Goal: Use online tool/utility: Utilize a website feature to perform a specific function

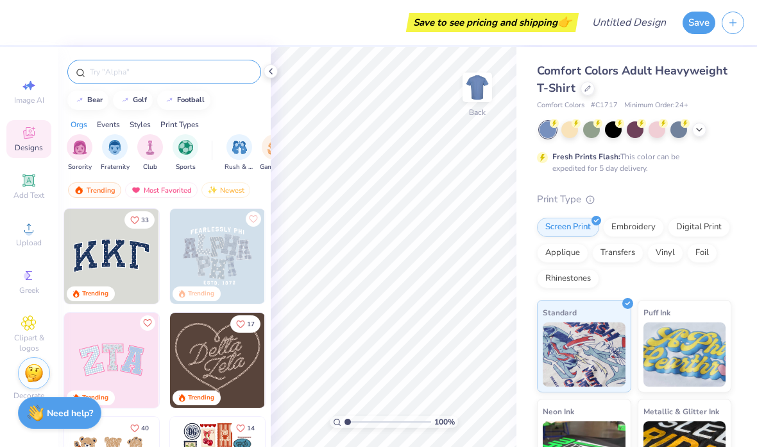
click at [181, 78] on input "text" at bounding box center [171, 71] width 164 height 13
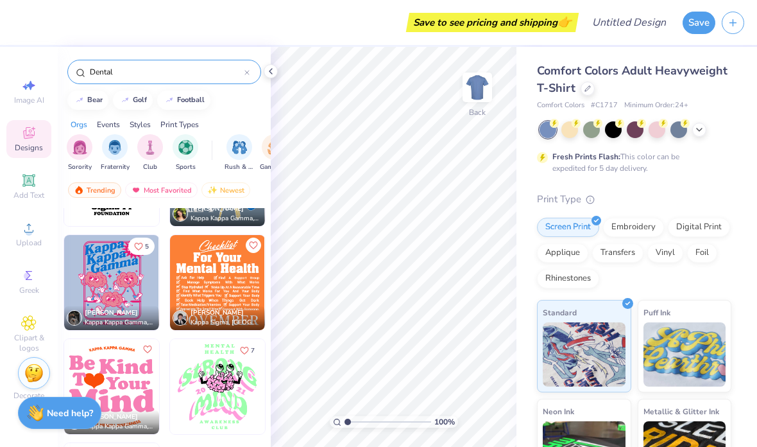
scroll to position [286, 0]
type input "D"
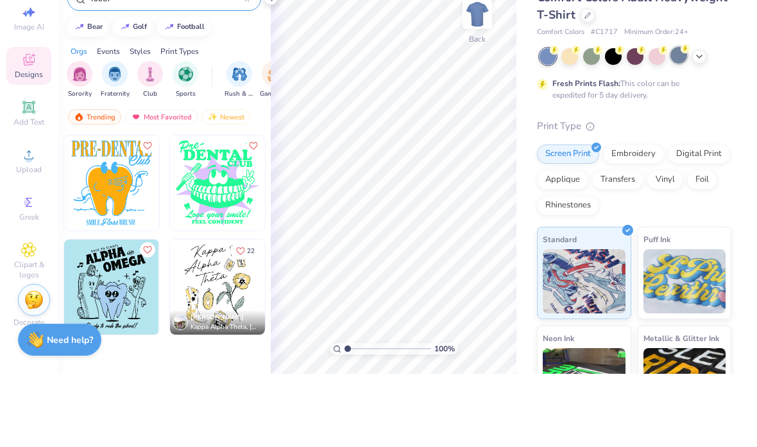
type input "Tooth"
click at [682, 120] on div at bounding box center [679, 128] width 17 height 17
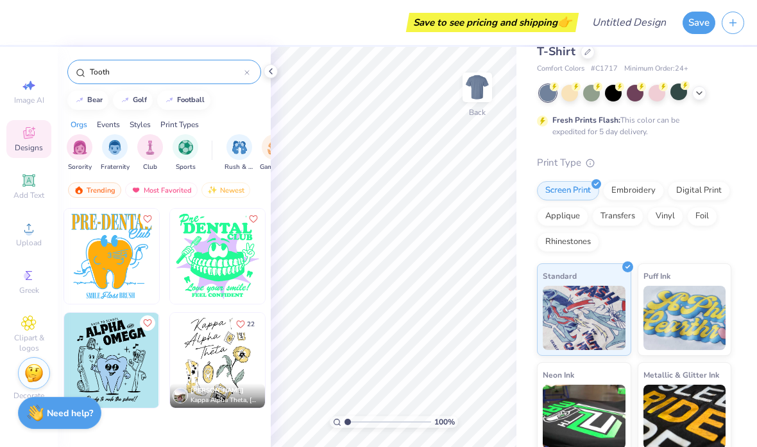
scroll to position [37, 0]
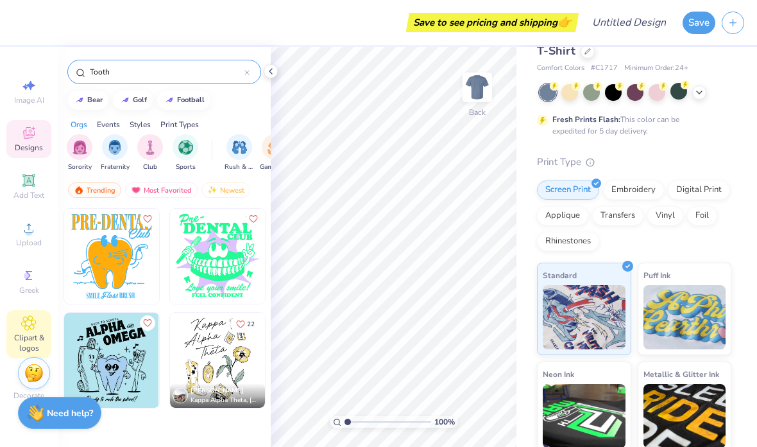
click at [30, 341] on span "Clipart & logos" at bounding box center [28, 342] width 45 height 21
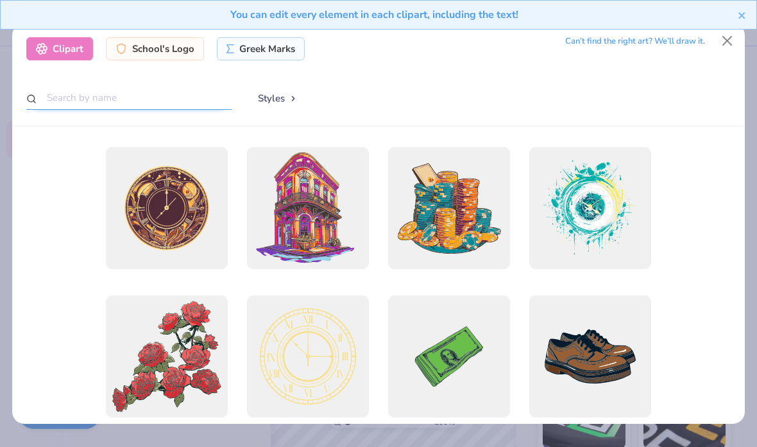
click at [87, 89] on input "text" at bounding box center [128, 98] width 205 height 24
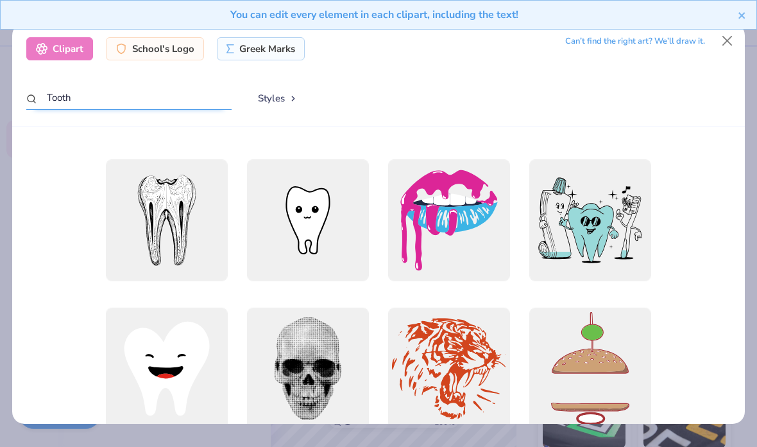
scroll to position [0, 0]
type input "Tooth"
click at [734, 31] on div "You can edit every element in each clipart, including the text!" at bounding box center [378, 19] width 757 height 39
click at [733, 33] on div "You can edit every element in each clipart, including the text!" at bounding box center [378, 19] width 757 height 39
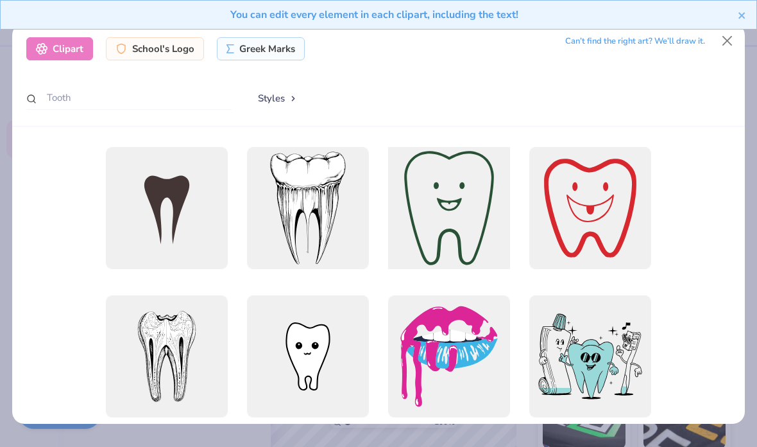
click at [467, 191] on div at bounding box center [449, 208] width 134 height 134
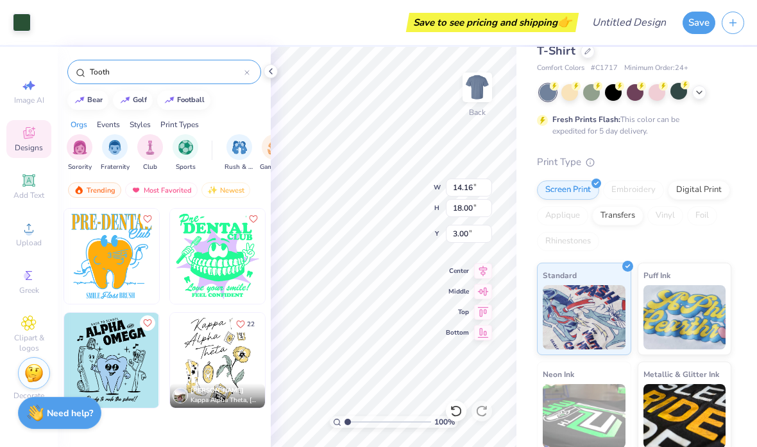
type input "12.44"
type input "15.81"
type input "3.00"
type input "8.85"
type input "11.24"
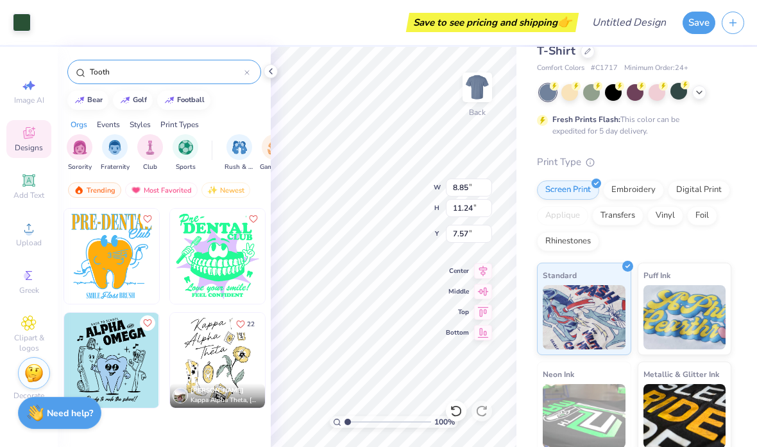
type input "3.00"
click at [751, 230] on div "Comfort Colors Adult Heavyweight T-Shirt Comfort Colors # C1717 Minimum Order: …" at bounding box center [637, 281] width 241 height 543
click at [748, 237] on div "Comfort Colors Adult Heavyweight T-Shirt Comfort Colors # C1717 Minimum Order: …" at bounding box center [637, 281] width 241 height 543
click at [748, 236] on div "Comfort Colors Adult Heavyweight T-Shirt Comfort Colors # C1717 Minimum Order: …" at bounding box center [637, 281] width 241 height 543
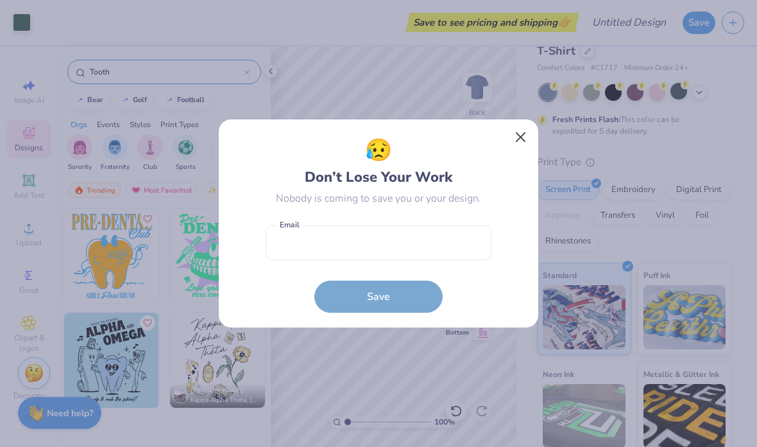
click at [527, 141] on button "Close" at bounding box center [521, 137] width 24 height 24
